Goal: Connect with others: Connect with others

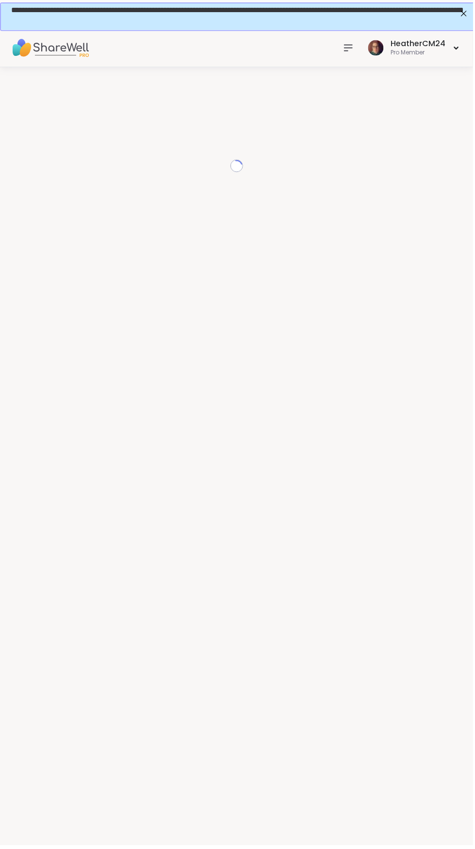
click at [351, 13] on div "**********" at bounding box center [238, 8] width 456 height 8
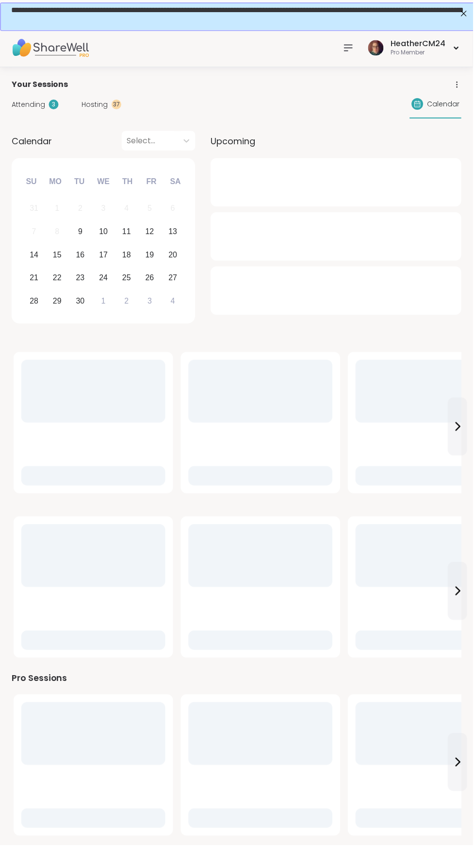
click at [349, 50] on icon at bounding box center [350, 48] width 12 height 12
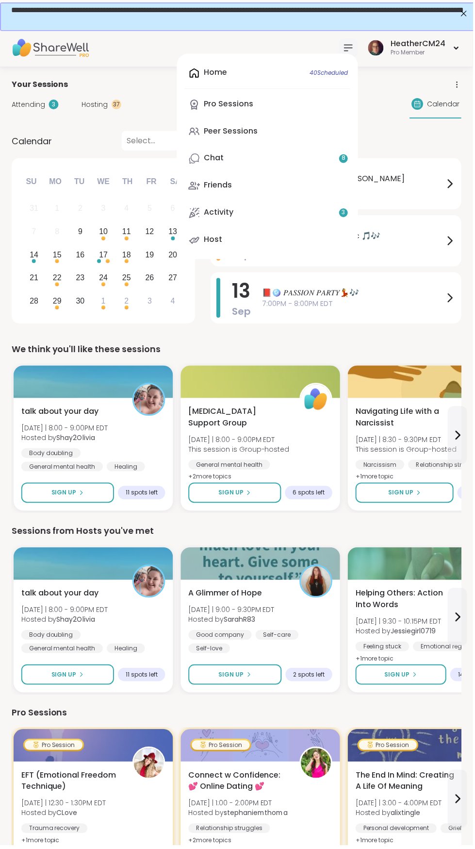
click at [229, 70] on div "Home 40 Scheduled Pro Sessions Peer Sessions Chat 8 Friends Activity 3 Host" at bounding box center [269, 157] width 182 height 206
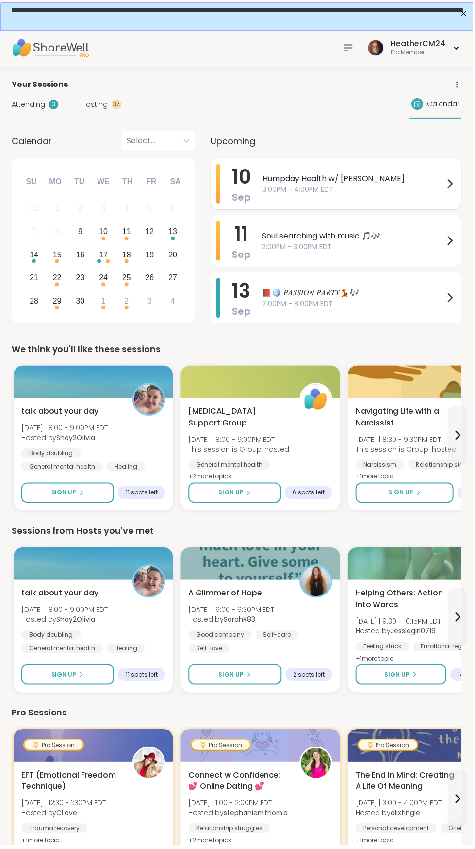
click at [333, 174] on span "Humpday Health w/ [PERSON_NAME]" at bounding box center [355, 180] width 182 height 12
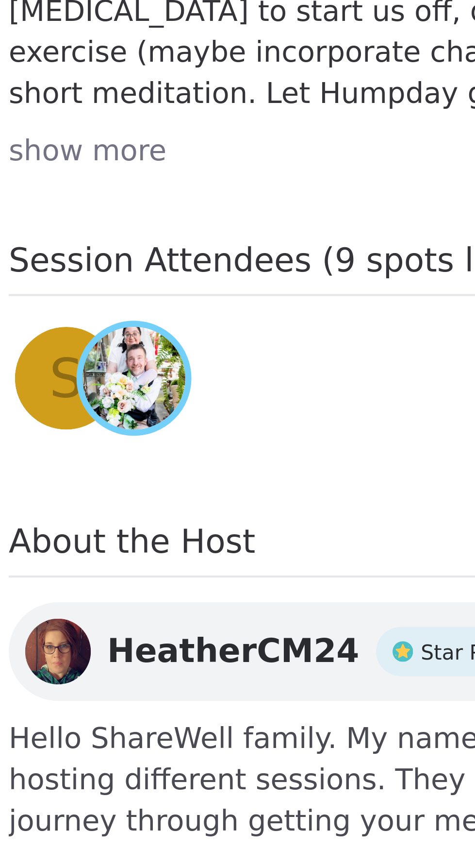
click at [222, 461] on div "S" at bounding box center [225, 473] width 24 height 24
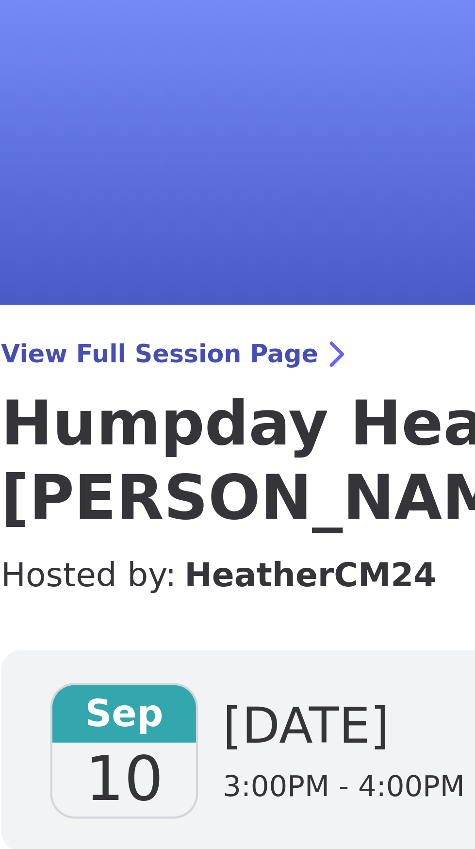
scroll to position [60, 0]
